Goal: Obtain resource: Download file/media

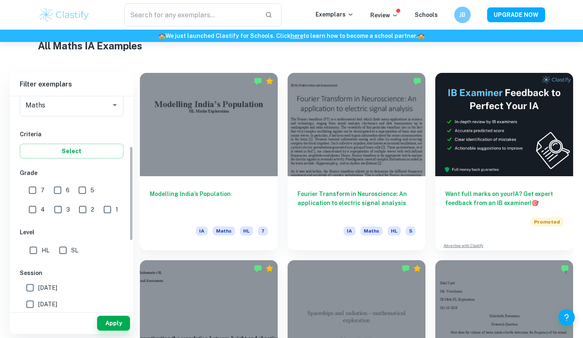
scroll to position [112, 0]
click at [30, 193] on input "7" at bounding box center [32, 189] width 16 height 16
checkbox input "true"
click at [67, 253] on input "SL" at bounding box center [63, 249] width 16 height 16
checkbox input "true"
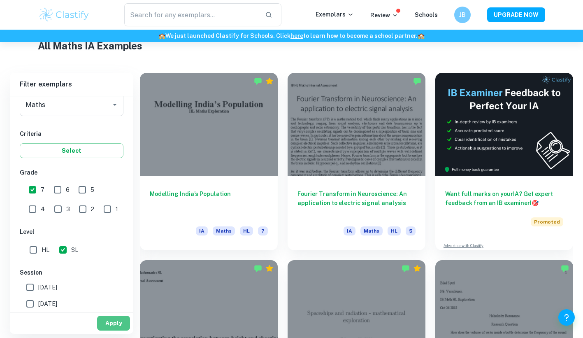
click at [120, 323] on button "Apply" at bounding box center [113, 322] width 33 height 15
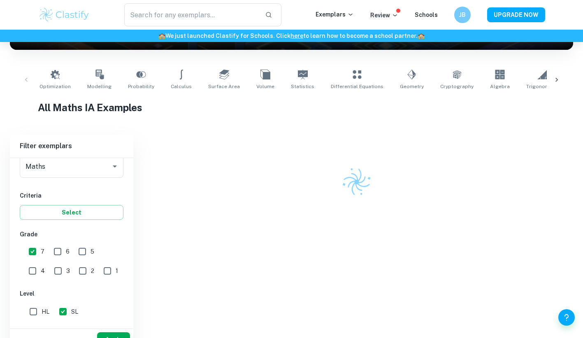
scroll to position [204, 0]
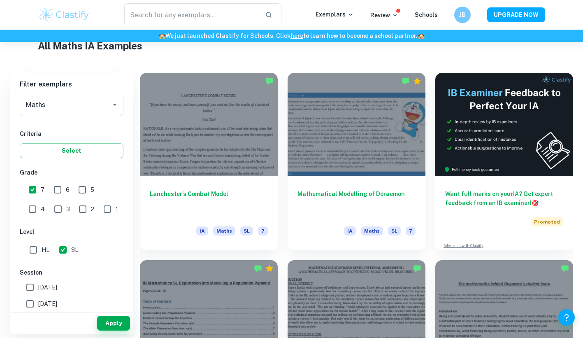
click at [120, 323] on button "Apply" at bounding box center [113, 322] width 33 height 15
click at [121, 325] on button "Apply" at bounding box center [113, 322] width 33 height 15
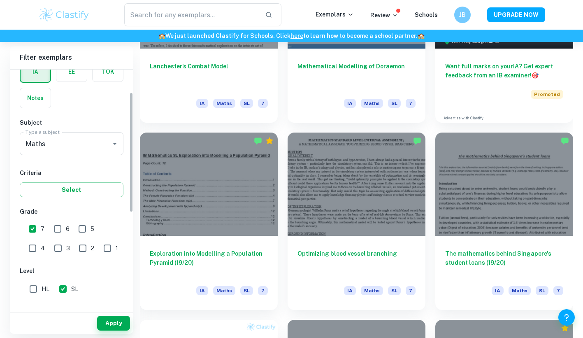
scroll to position [44, 0]
click at [105, 155] on div "Maths Type a subject" at bounding box center [72, 145] width 104 height 23
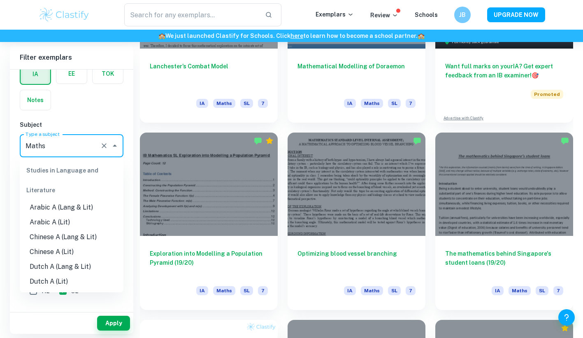
scroll to position [1028, 0]
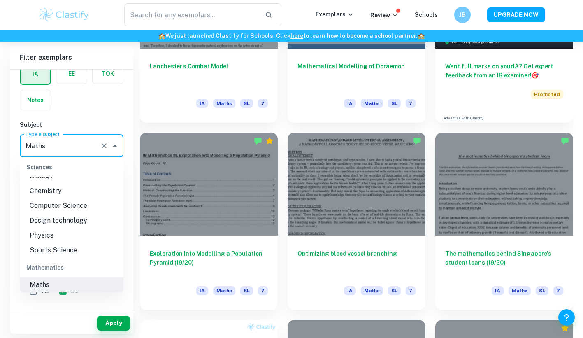
click at [85, 148] on input "Maths" at bounding box center [59, 146] width 73 height 16
click at [93, 107] on div "IA EE TOK Notes" at bounding box center [69, 84] width 109 height 52
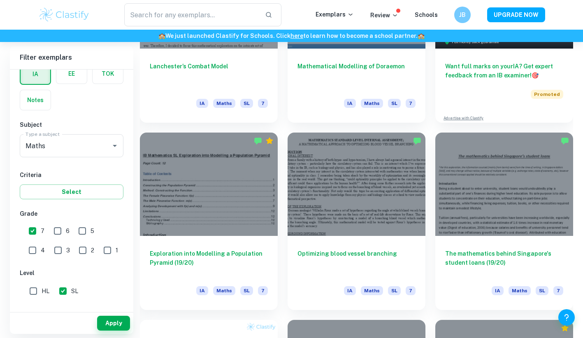
scroll to position [0, 0]
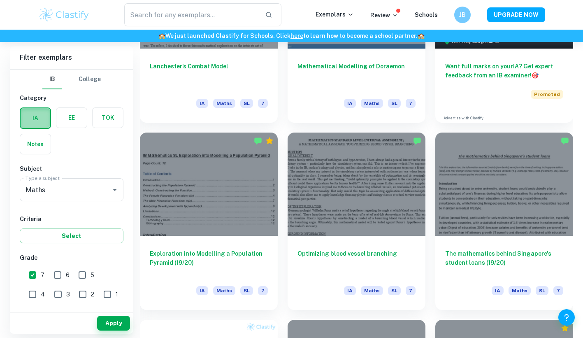
click at [47, 121] on label "button" at bounding box center [36, 118] width 30 height 20
click at [0, 0] on input "radio" at bounding box center [0, 0] width 0 height 0
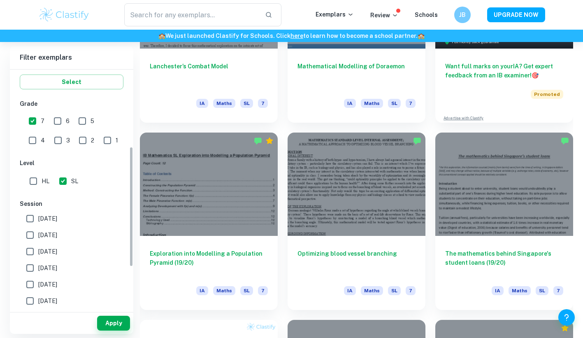
scroll to position [237, 0]
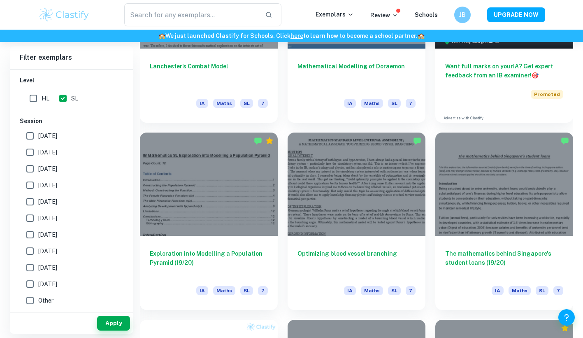
click at [31, 152] on input "[DATE]" at bounding box center [30, 152] width 16 height 16
checkbox input "true"
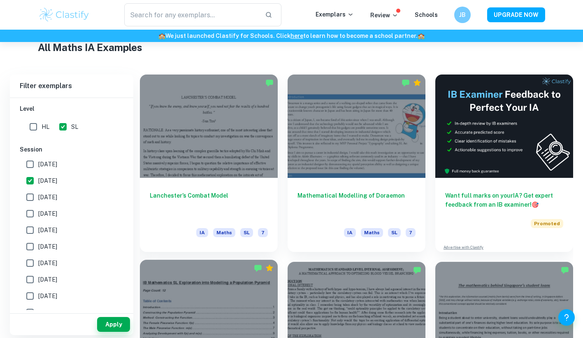
scroll to position [204, 0]
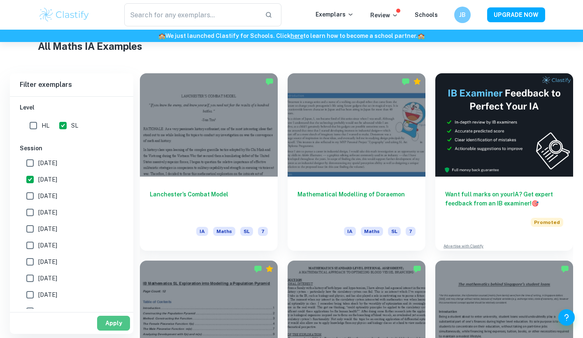
click at [117, 319] on button "Apply" at bounding box center [113, 322] width 33 height 15
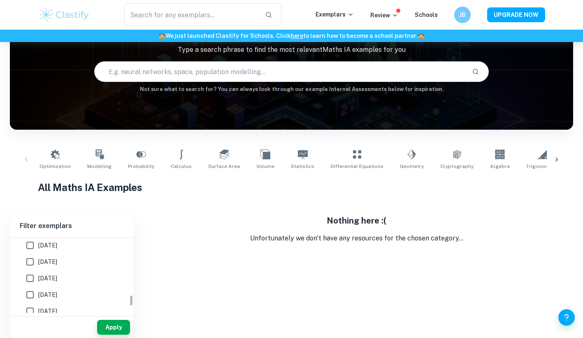
scroll to position [401, 0]
click at [109, 320] on button "Apply" at bounding box center [113, 327] width 33 height 15
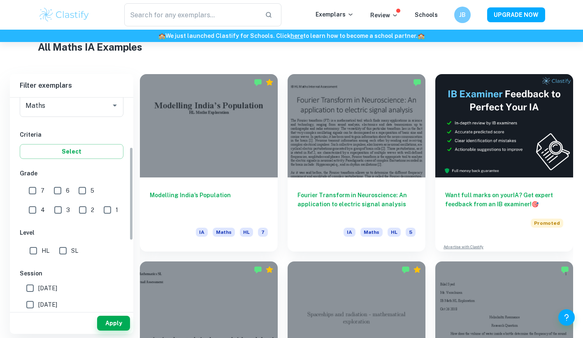
scroll to position [113, 0]
click at [61, 250] on input "SL" at bounding box center [63, 250] width 16 height 16
checkbox input "true"
click at [58, 193] on input "6" at bounding box center [57, 190] width 16 height 16
checkbox input "true"
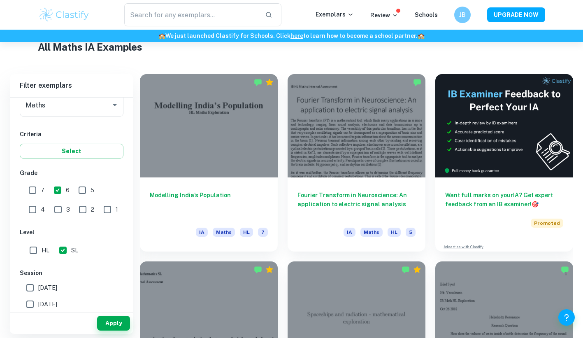
click at [37, 189] on input "7" at bounding box center [32, 190] width 16 height 16
checkbox input "true"
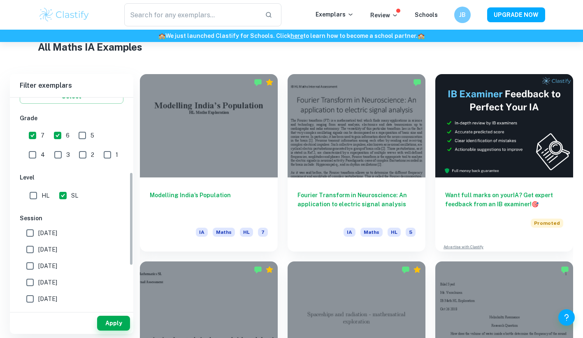
scroll to position [168, 0]
click at [111, 320] on button "Apply" at bounding box center [113, 322] width 33 height 15
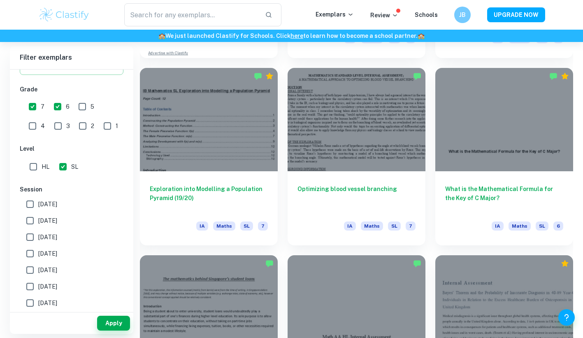
scroll to position [771, 0]
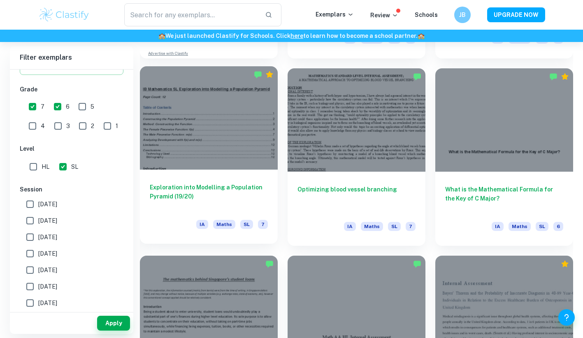
click at [255, 155] on div at bounding box center [209, 117] width 138 height 103
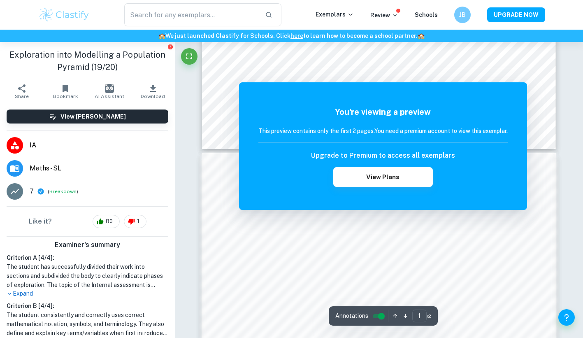
scroll to position [358, 0]
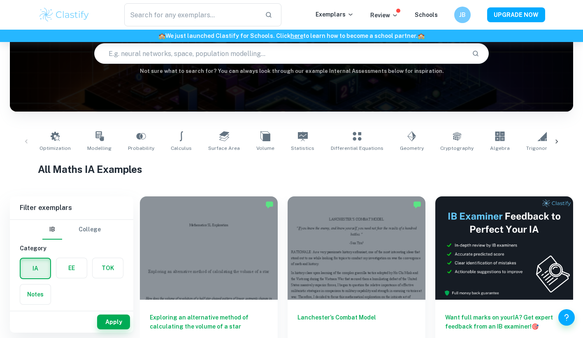
scroll to position [79, 0]
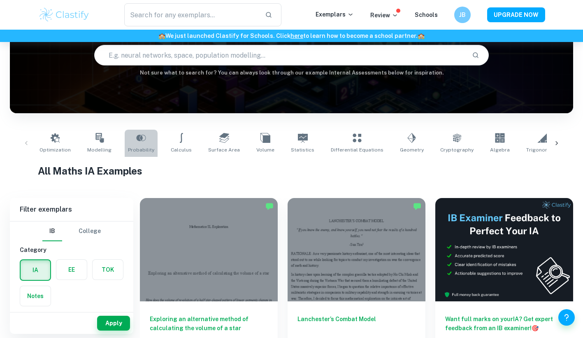
click at [131, 139] on link "Probability" at bounding box center [141, 143] width 33 height 27
type input "Probability"
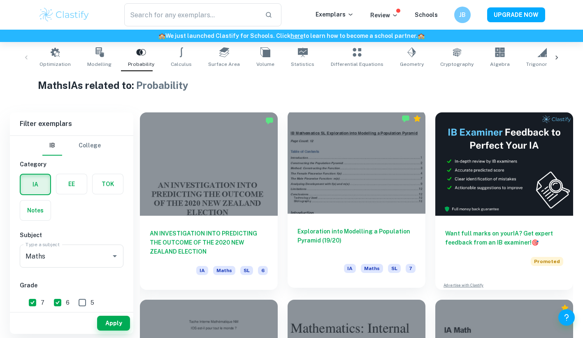
scroll to position [165, 0]
click at [348, 157] on div at bounding box center [357, 162] width 138 height 103
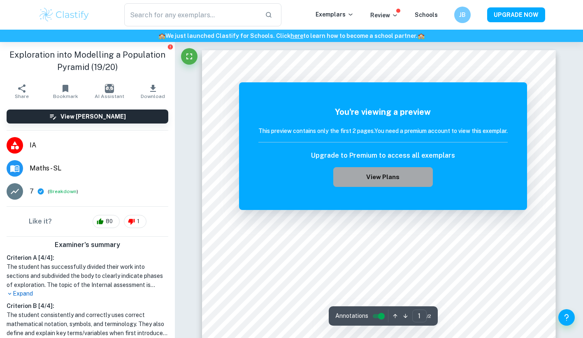
click at [357, 176] on button "View Plans" at bounding box center [383, 177] width 100 height 20
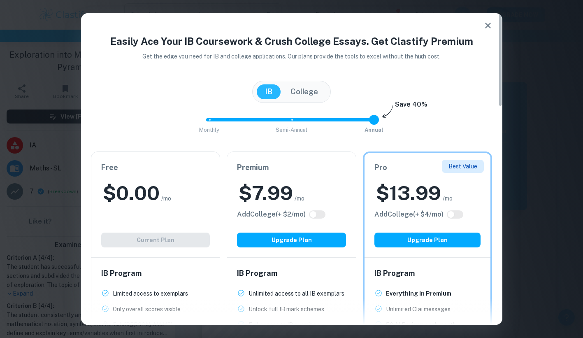
click at [195, 239] on div "Free $ 0.00 /mo Add College (+ $ 2 /mo) Current Plan" at bounding box center [155, 204] width 129 height 105
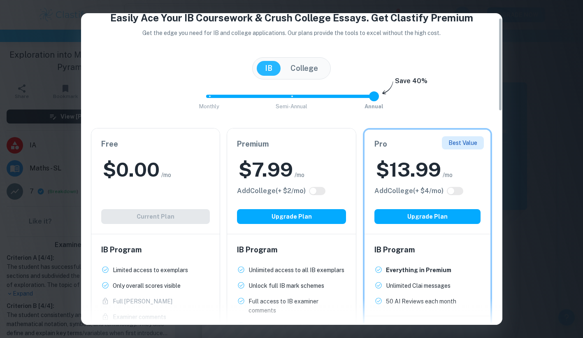
scroll to position [15, 0]
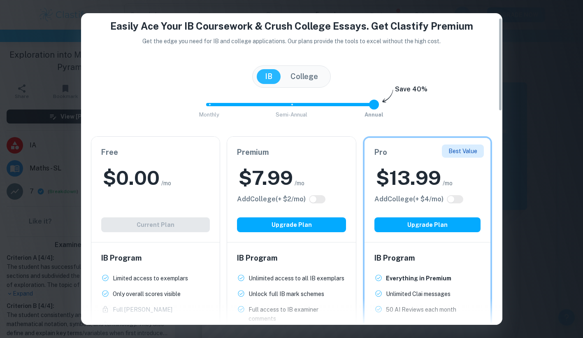
click at [519, 30] on div "Easily Ace Your IB Coursework & Crush College Essays. Get Clastify Premium Get …" at bounding box center [291, 169] width 583 height 338
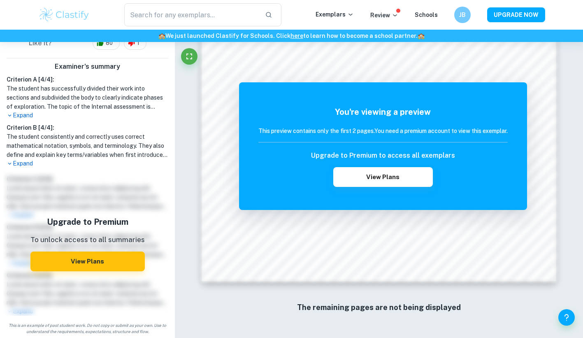
scroll to position [0, 0]
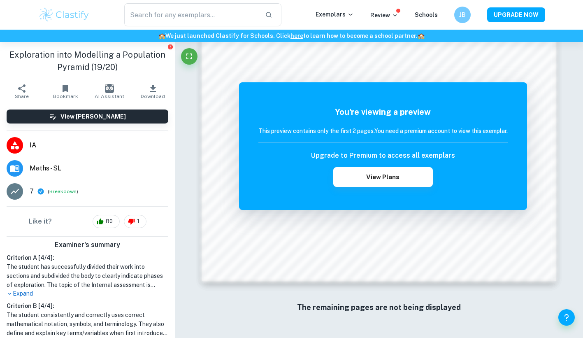
click at [147, 100] on button "Download" at bounding box center [153, 91] width 44 height 23
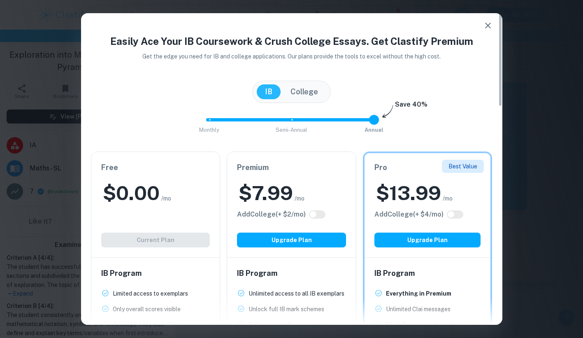
click at [490, 19] on button "button" at bounding box center [488, 25] width 16 height 16
